Goal: Task Accomplishment & Management: Use online tool/utility

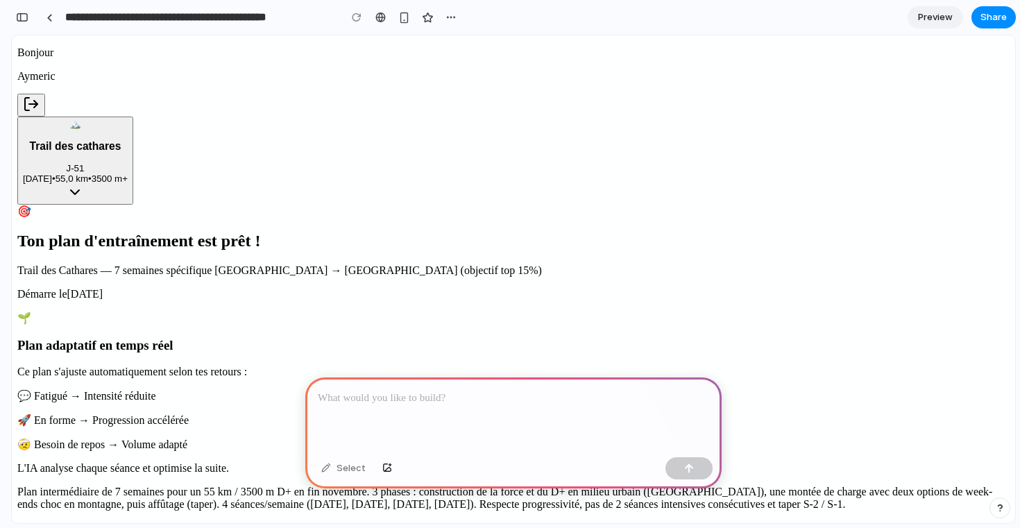
click at [432, 420] on div at bounding box center [513, 415] width 416 height 74
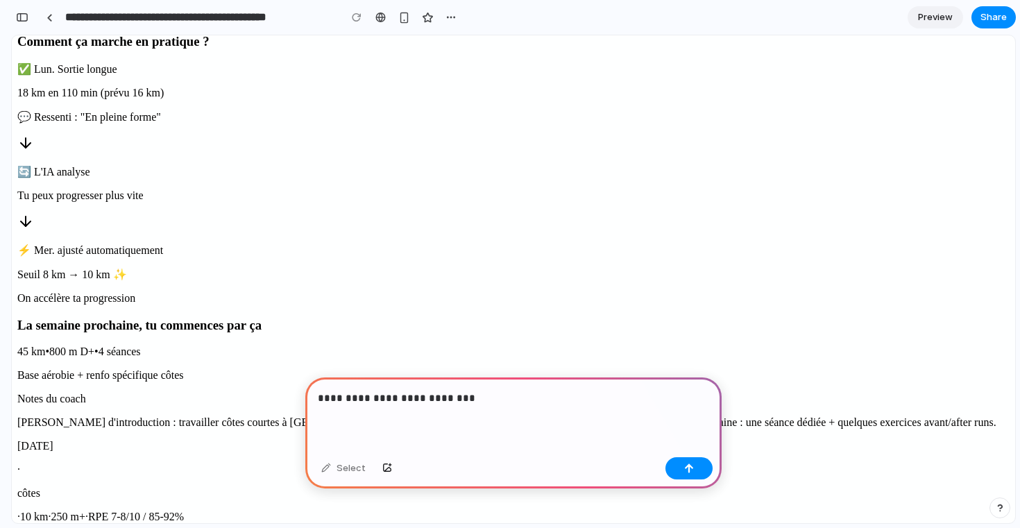
scroll to position [991, 0]
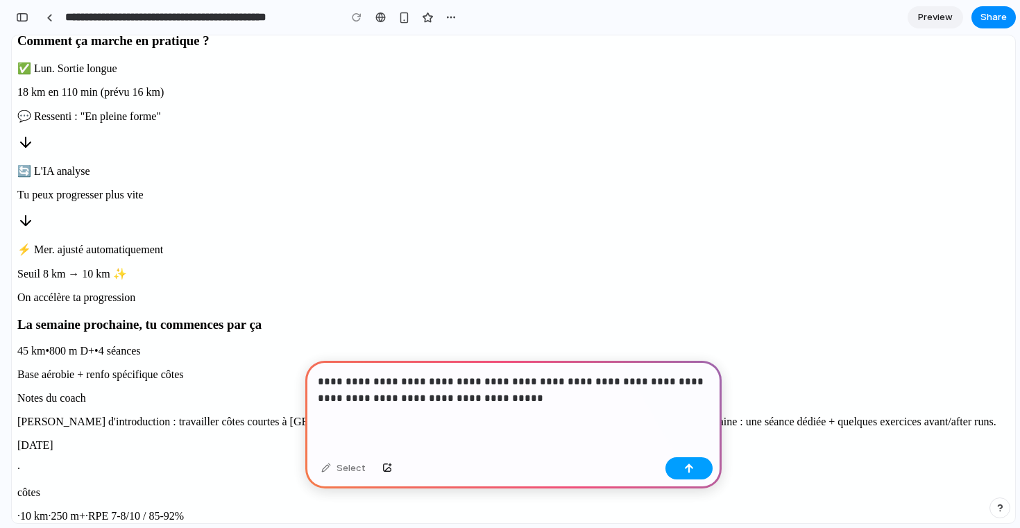
click at [689, 471] on div "button" at bounding box center [689, 469] width 10 height 10
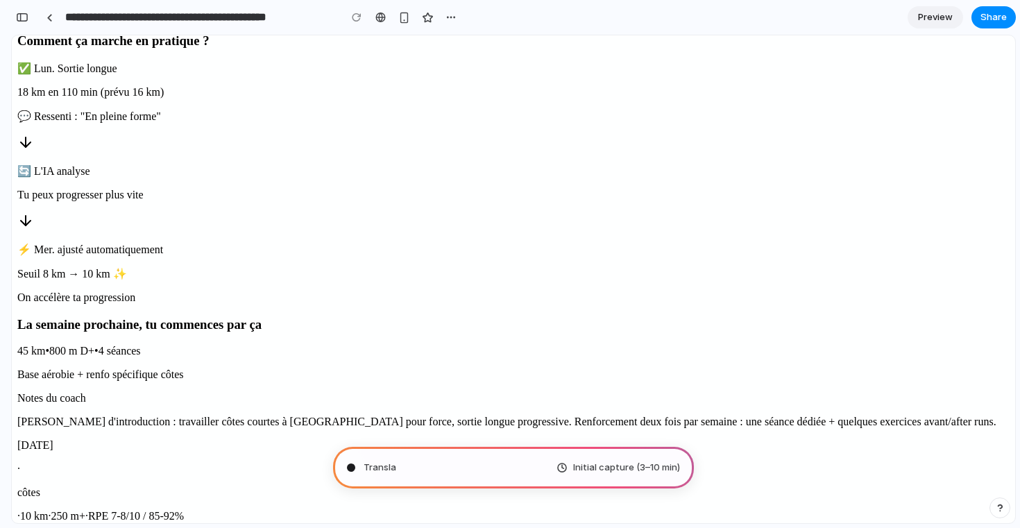
type input "**********"
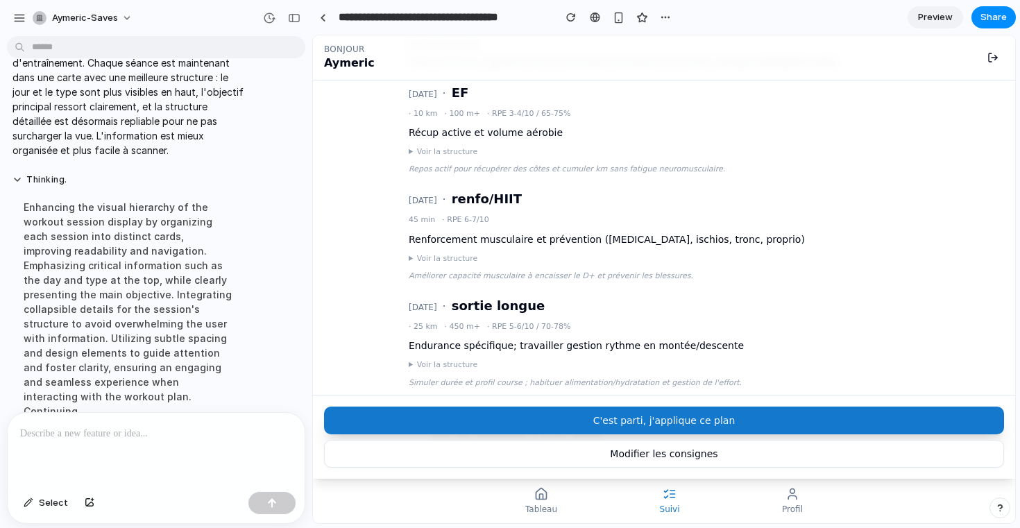
scroll to position [1235, 0]
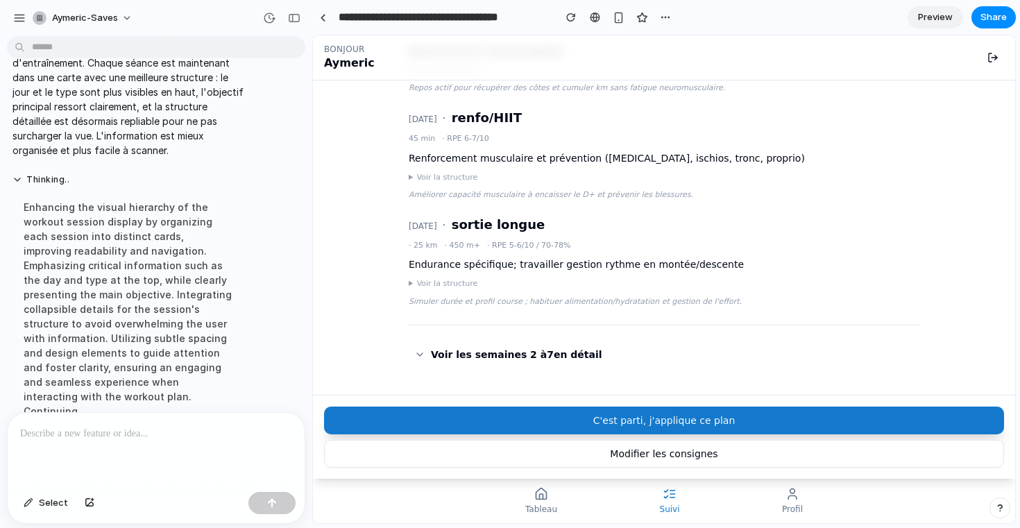
click at [424, 342] on summary "Voir les semaines 2 à 7 en détail" at bounding box center [664, 354] width 511 height 25
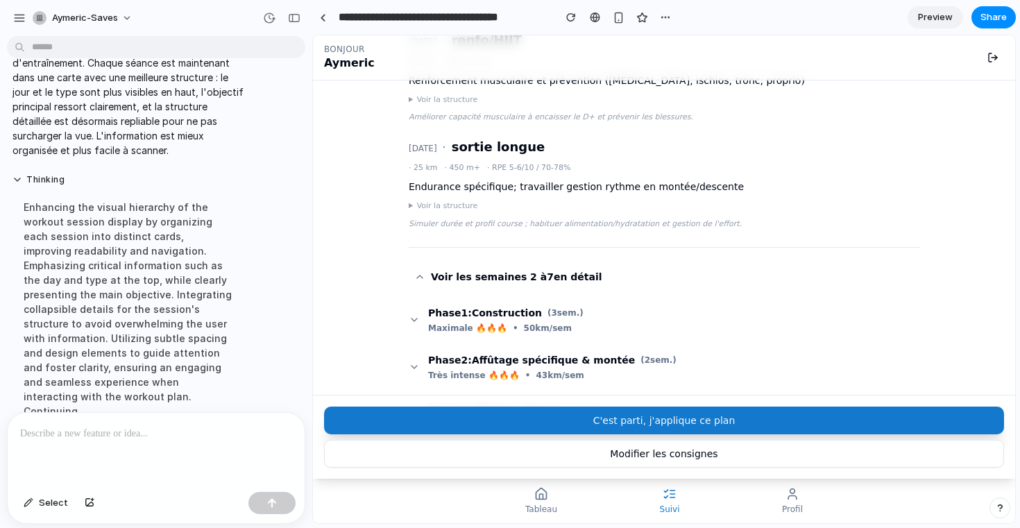
scroll to position [1319, 0]
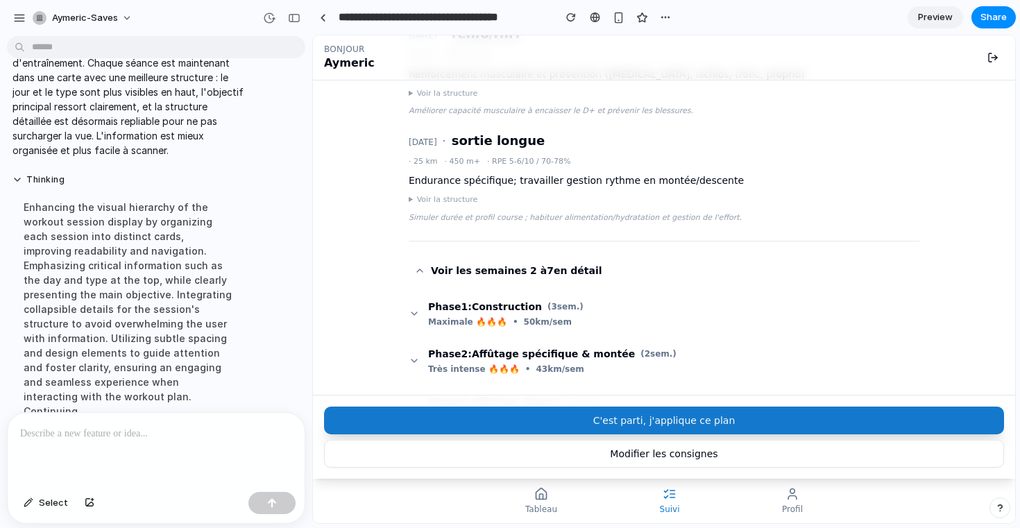
click at [439, 294] on summary "Phase 1 : Construction ( 3 sem.) Maximale 🔥🔥🔥 • 50 km/sem" at bounding box center [664, 313] width 511 height 39
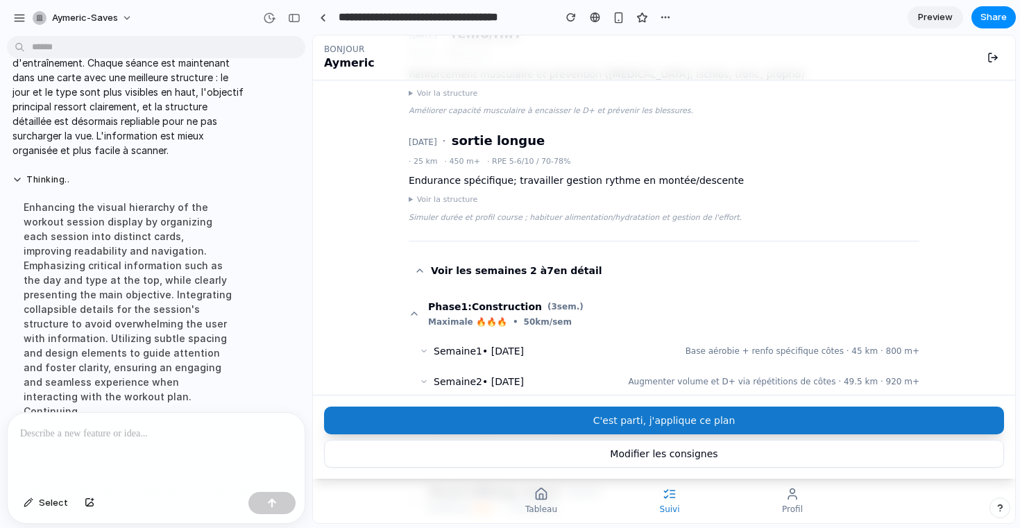
click at [449, 344] on span "Semaine 1 • [DATE]" at bounding box center [479, 351] width 90 height 14
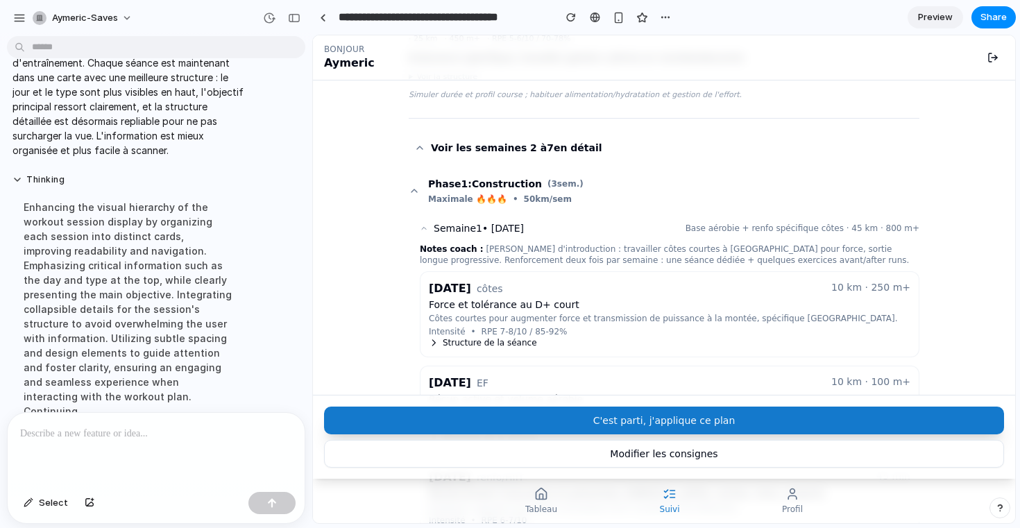
scroll to position [1448, 0]
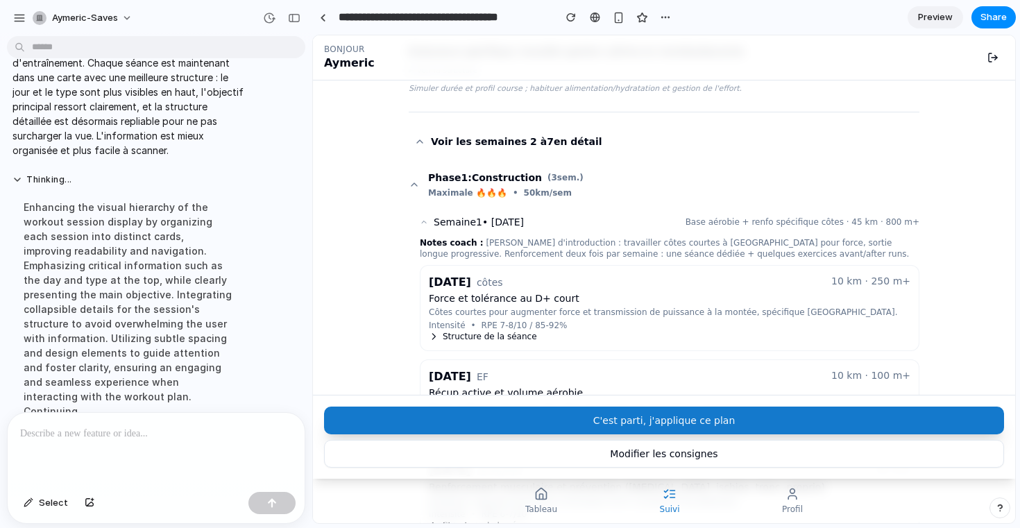
click at [434, 320] on span "Intensité" at bounding box center [447, 325] width 37 height 11
click at [434, 332] on icon at bounding box center [434, 337] width 10 height 10
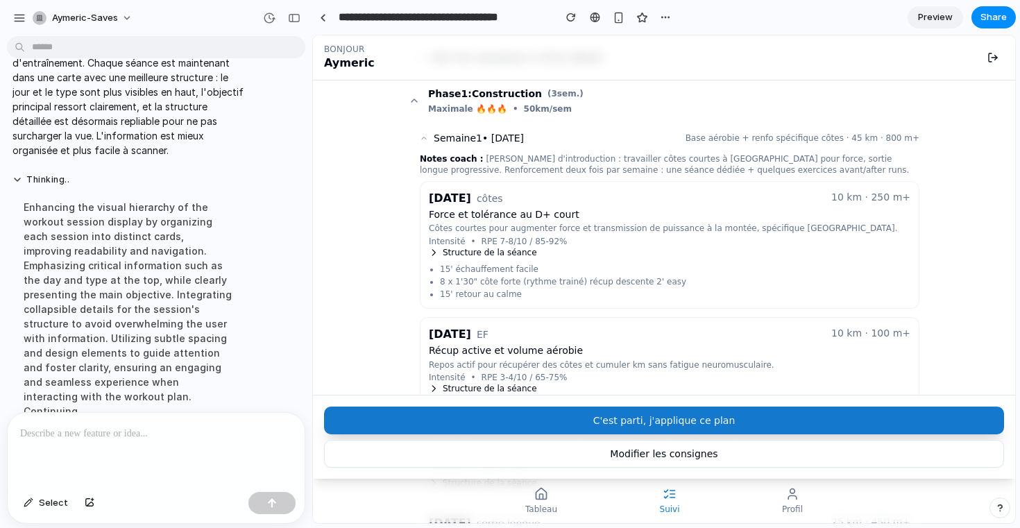
scroll to position [1533, 0]
click at [28, 178] on button "Thinking .." at bounding box center [128, 180] width 232 height 12
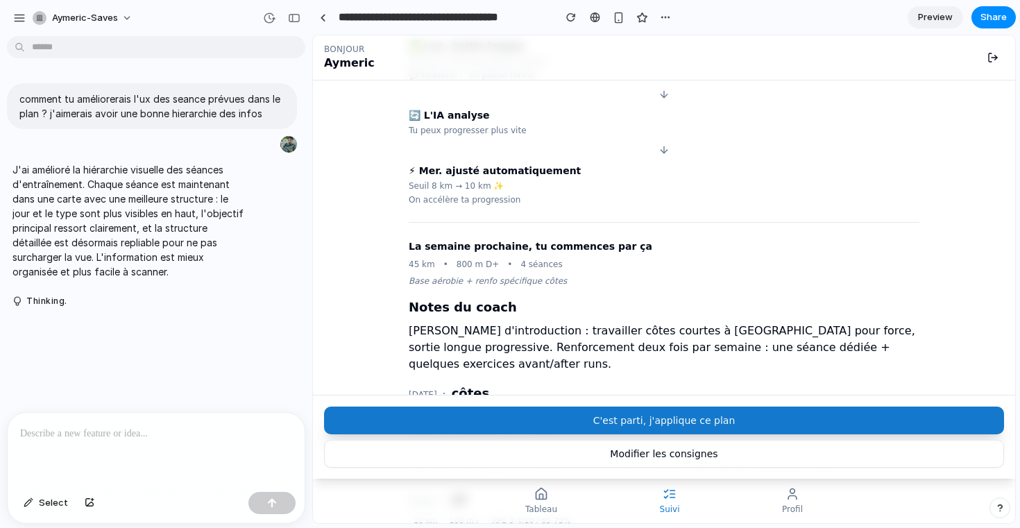
scroll to position [824, 0]
